Goal: Find specific page/section: Find specific page/section

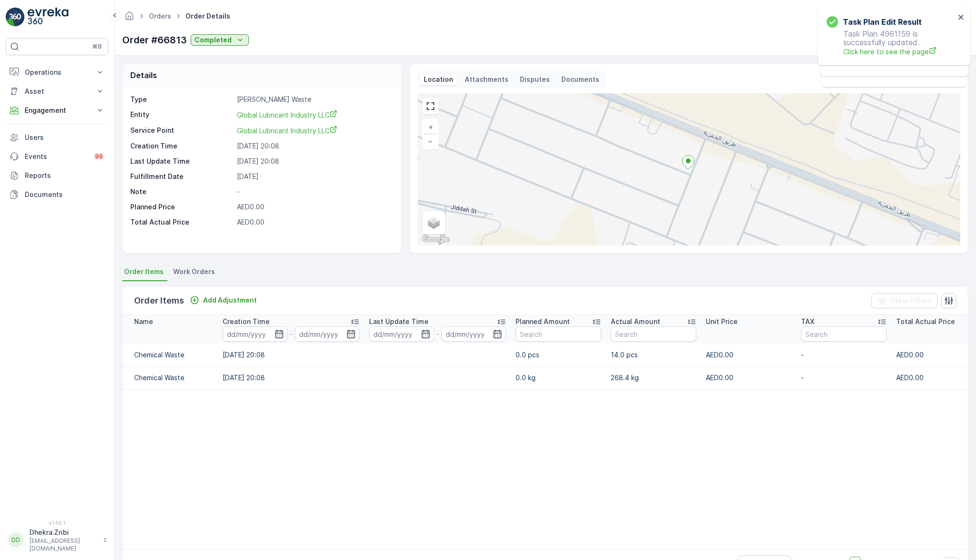
click at [62, 76] on p "Operations" at bounding box center [57, 73] width 65 height 10
click at [38, 102] on p "Planning" at bounding box center [37, 102] width 27 height 10
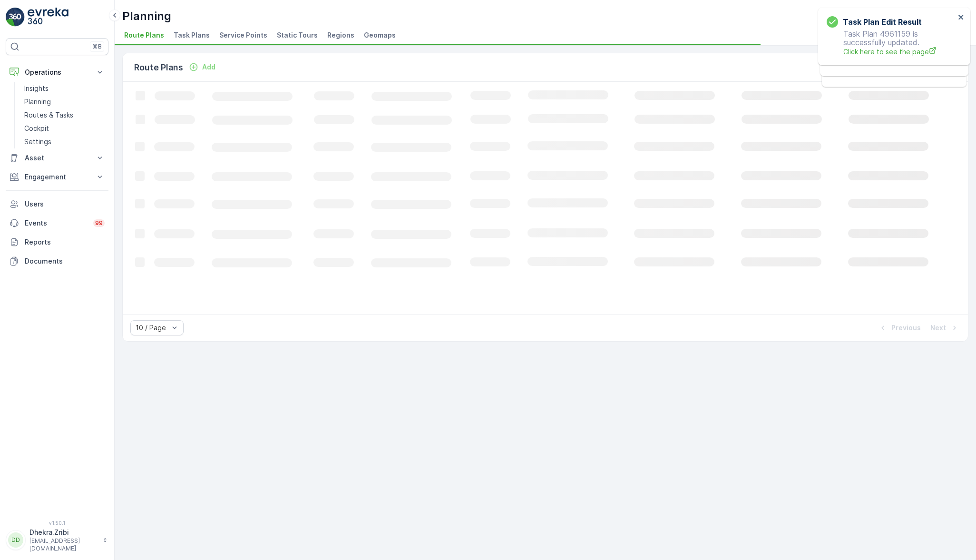
click at [234, 30] on span "Service Points" at bounding box center [243, 35] width 48 height 10
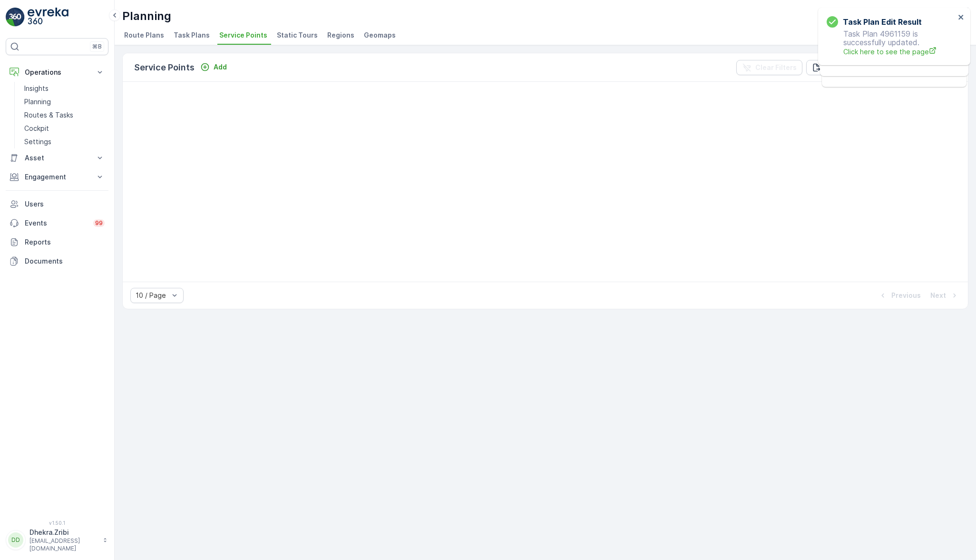
click at [80, 157] on p "Asset" at bounding box center [57, 158] width 65 height 10
click at [51, 195] on button "Engagement" at bounding box center [57, 190] width 103 height 19
click at [403, 10] on div "Planning Renuterra ( +04:00 )" at bounding box center [545, 16] width 846 height 17
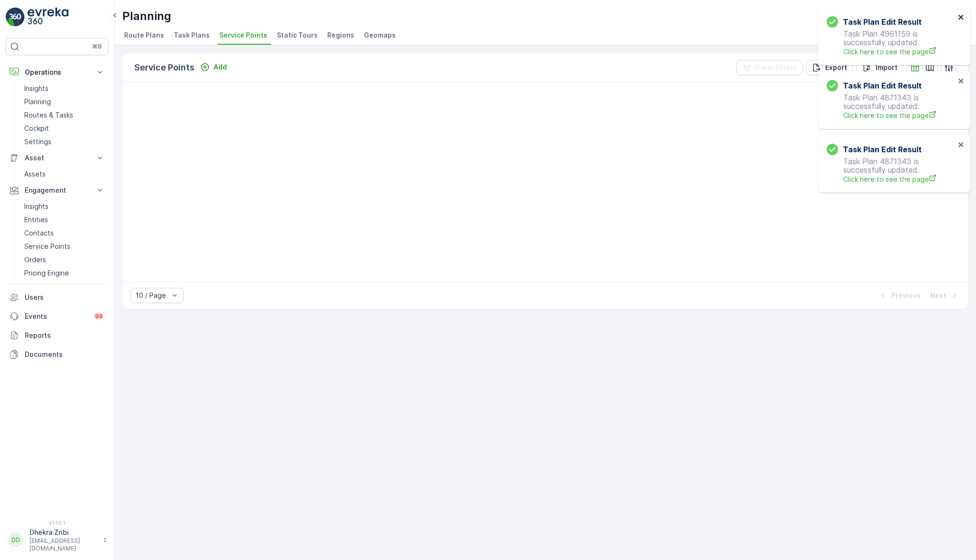
click at [961, 18] on icon "close" at bounding box center [960, 17] width 5 height 5
click at [958, 16] on icon "close" at bounding box center [961, 17] width 7 height 8
